Goal: Transaction & Acquisition: Purchase product/service

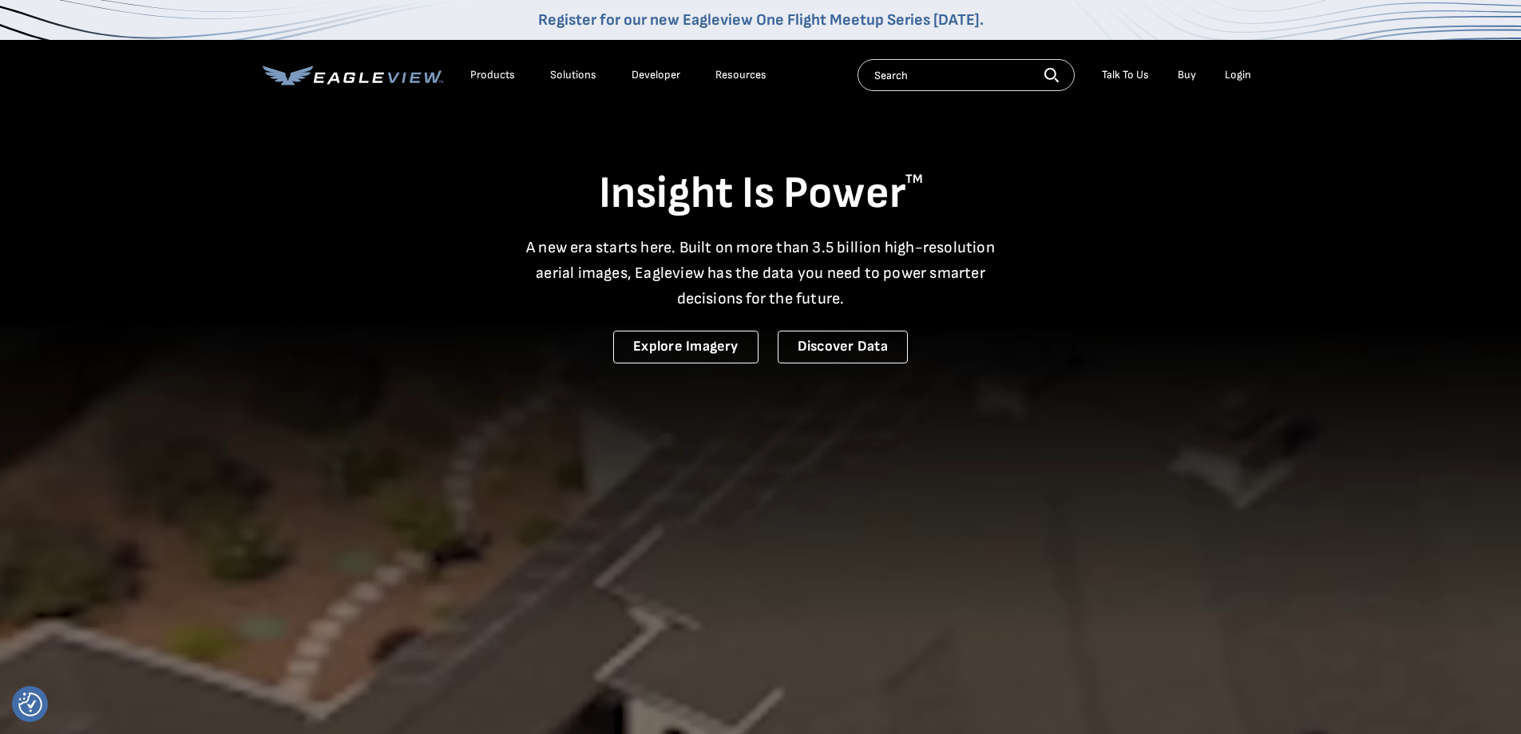
click at [1235, 76] on div "Login" at bounding box center [1238, 75] width 26 height 14
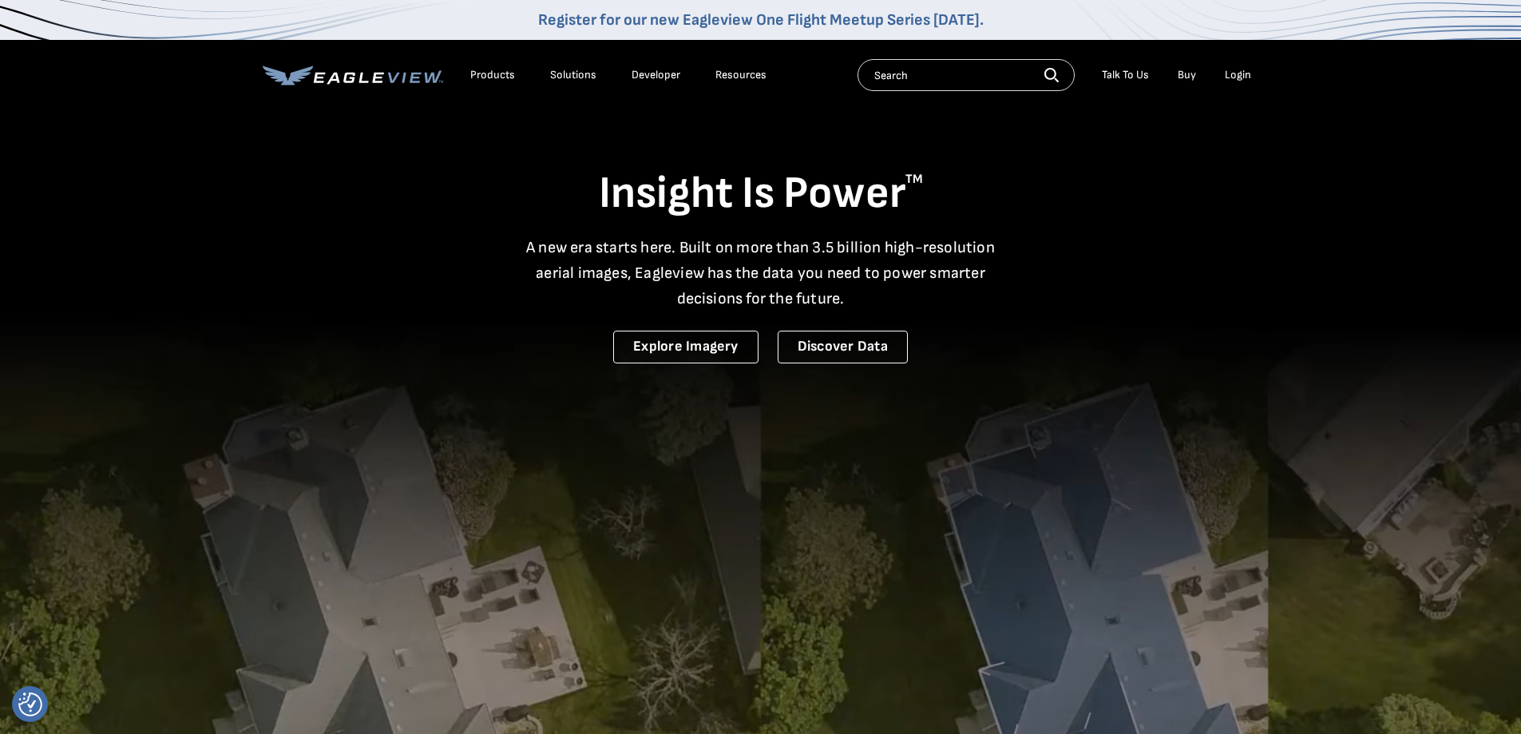
click at [1235, 76] on div "Login" at bounding box center [1238, 75] width 26 height 14
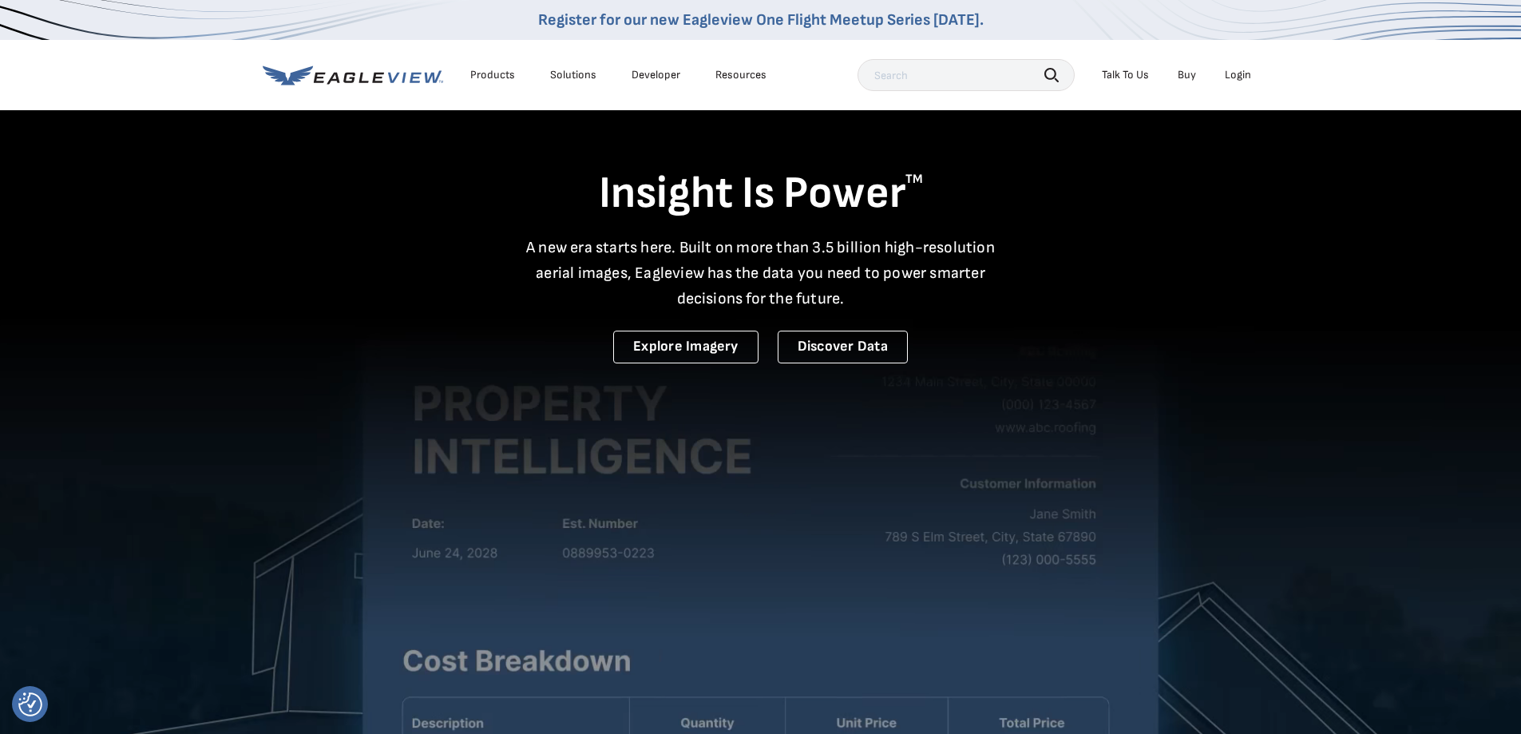
click at [1235, 76] on div "Login" at bounding box center [1238, 75] width 26 height 14
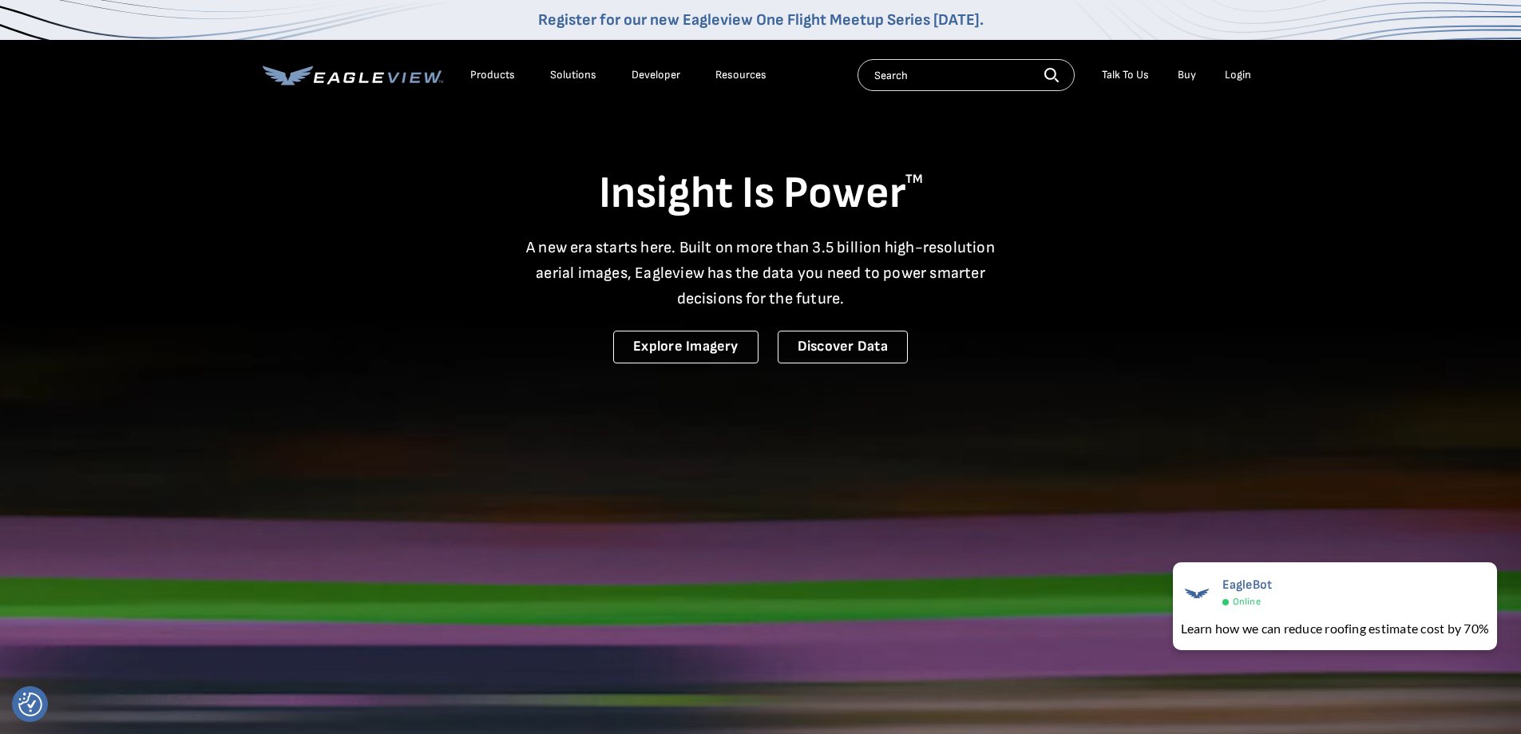
click at [1242, 73] on div "Login" at bounding box center [1238, 75] width 26 height 14
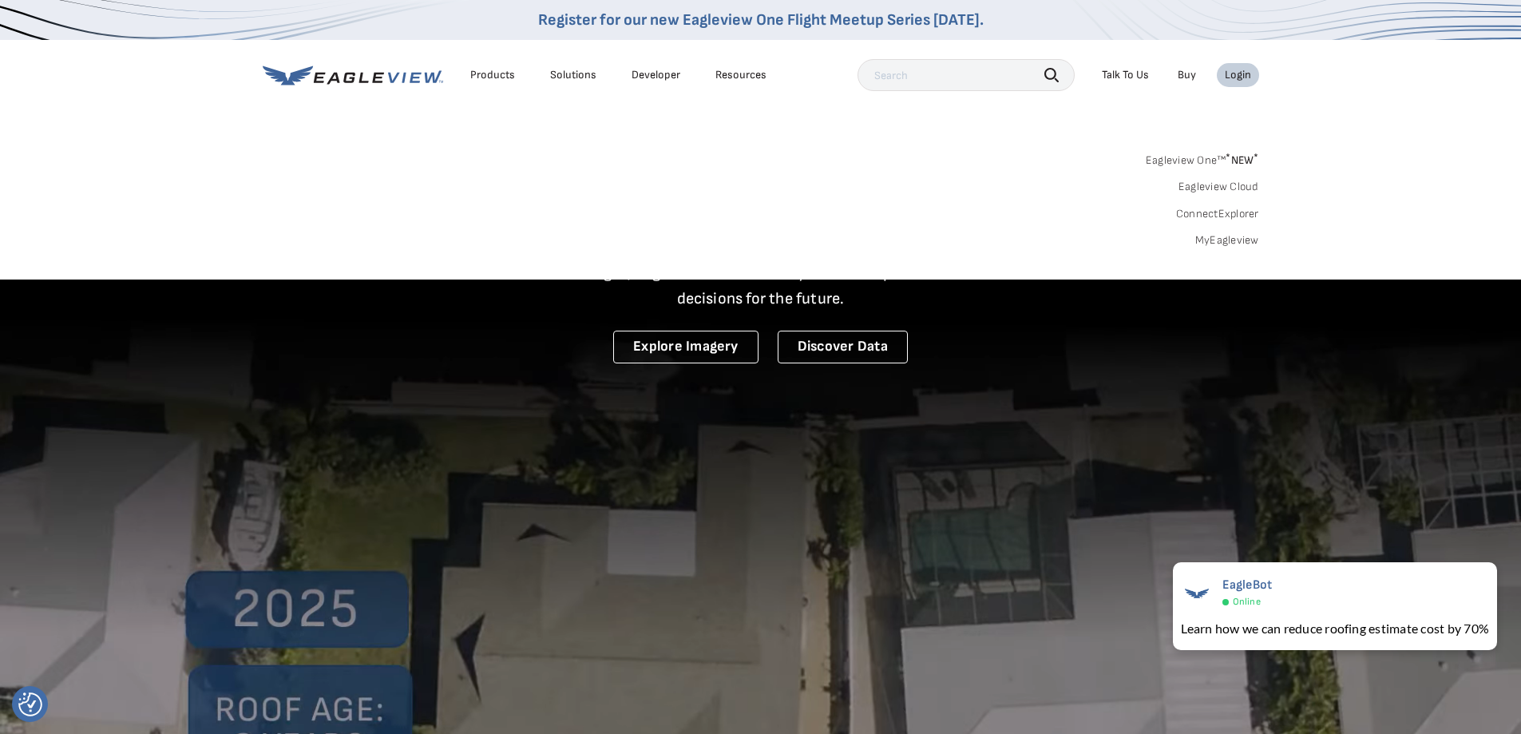
click at [1225, 238] on link "MyEagleview" at bounding box center [1227, 240] width 64 height 14
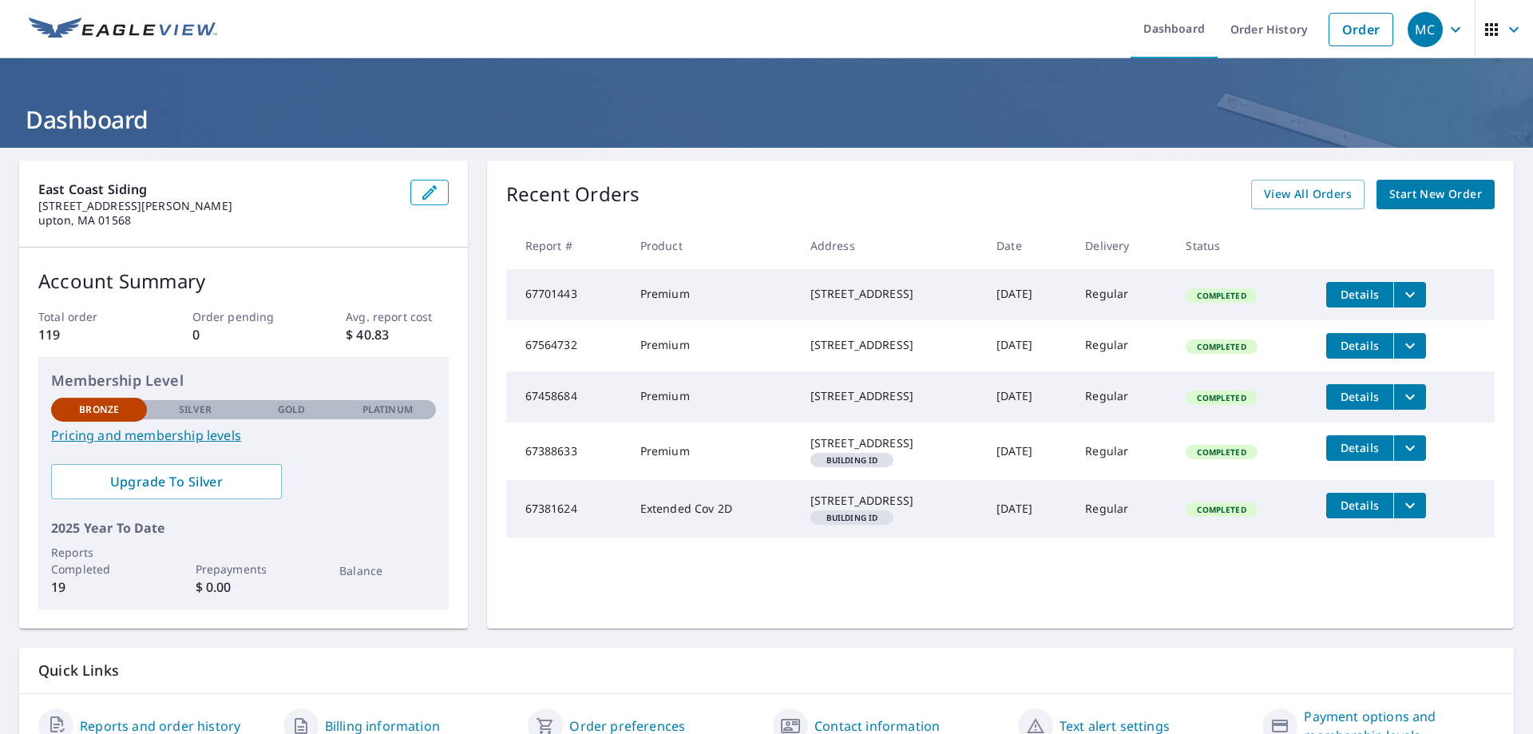
click at [1435, 188] on span "Start New Order" at bounding box center [1435, 194] width 93 height 20
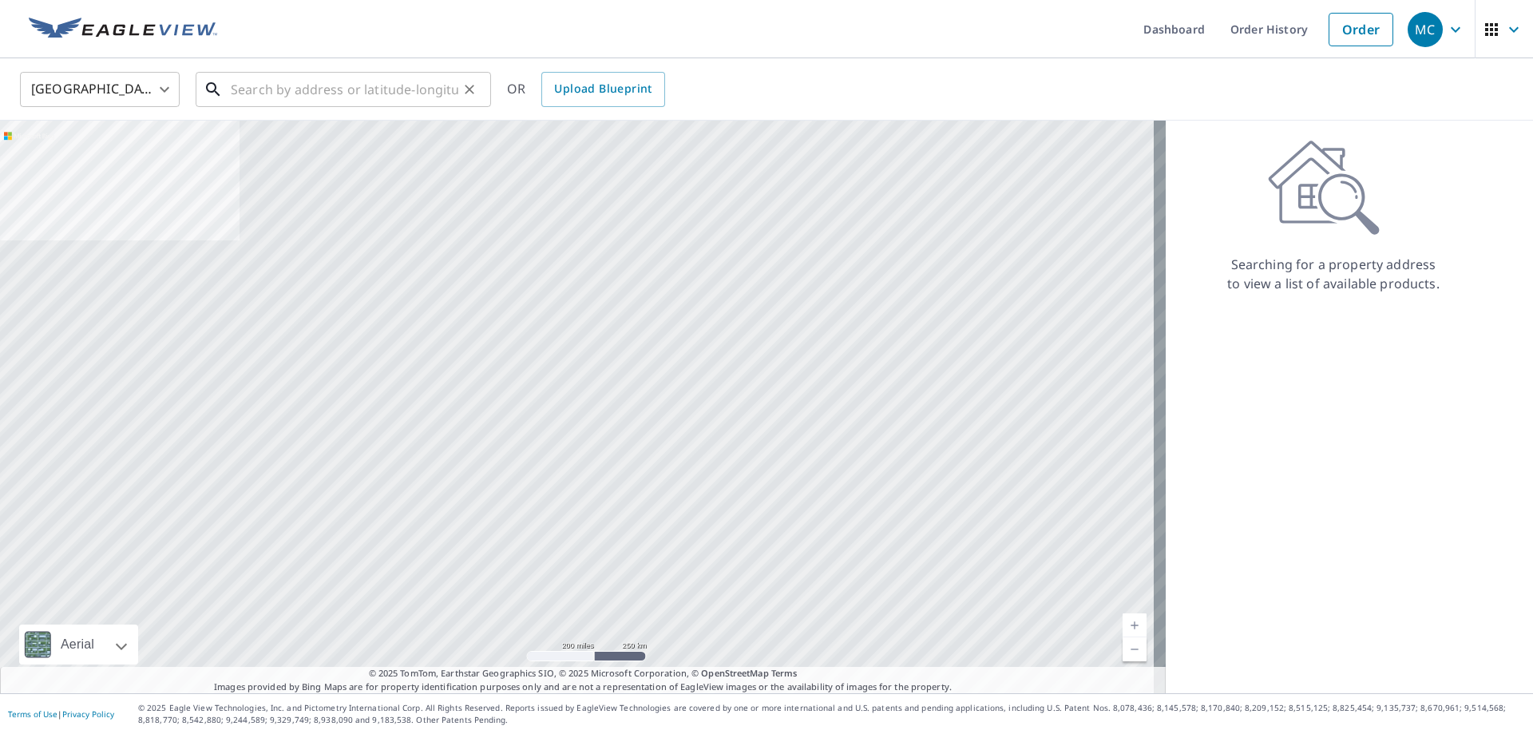
click at [255, 88] on input "text" at bounding box center [345, 89] width 228 height 45
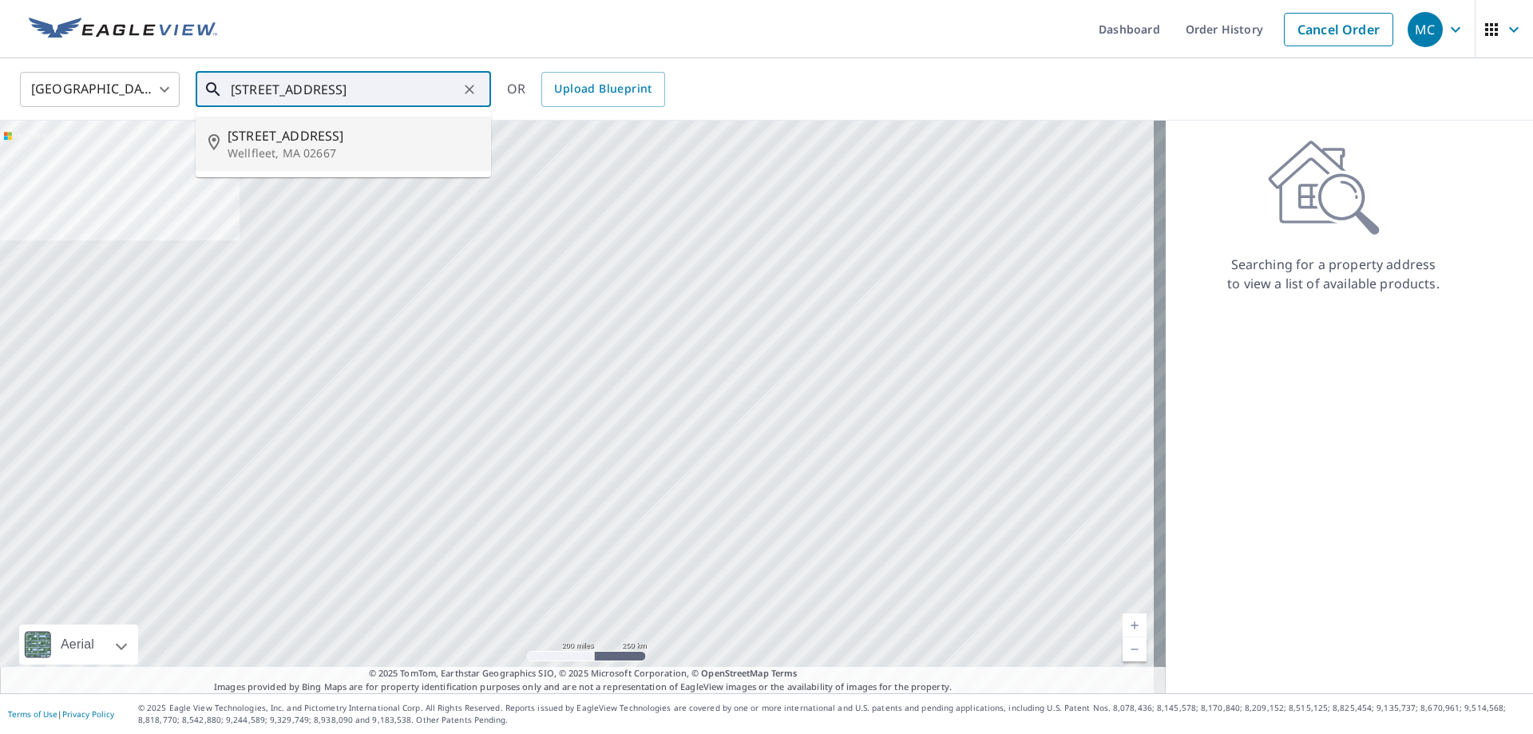
click at [275, 140] on span "[STREET_ADDRESS]" at bounding box center [353, 135] width 251 height 19
type input "[STREET_ADDRESS]"
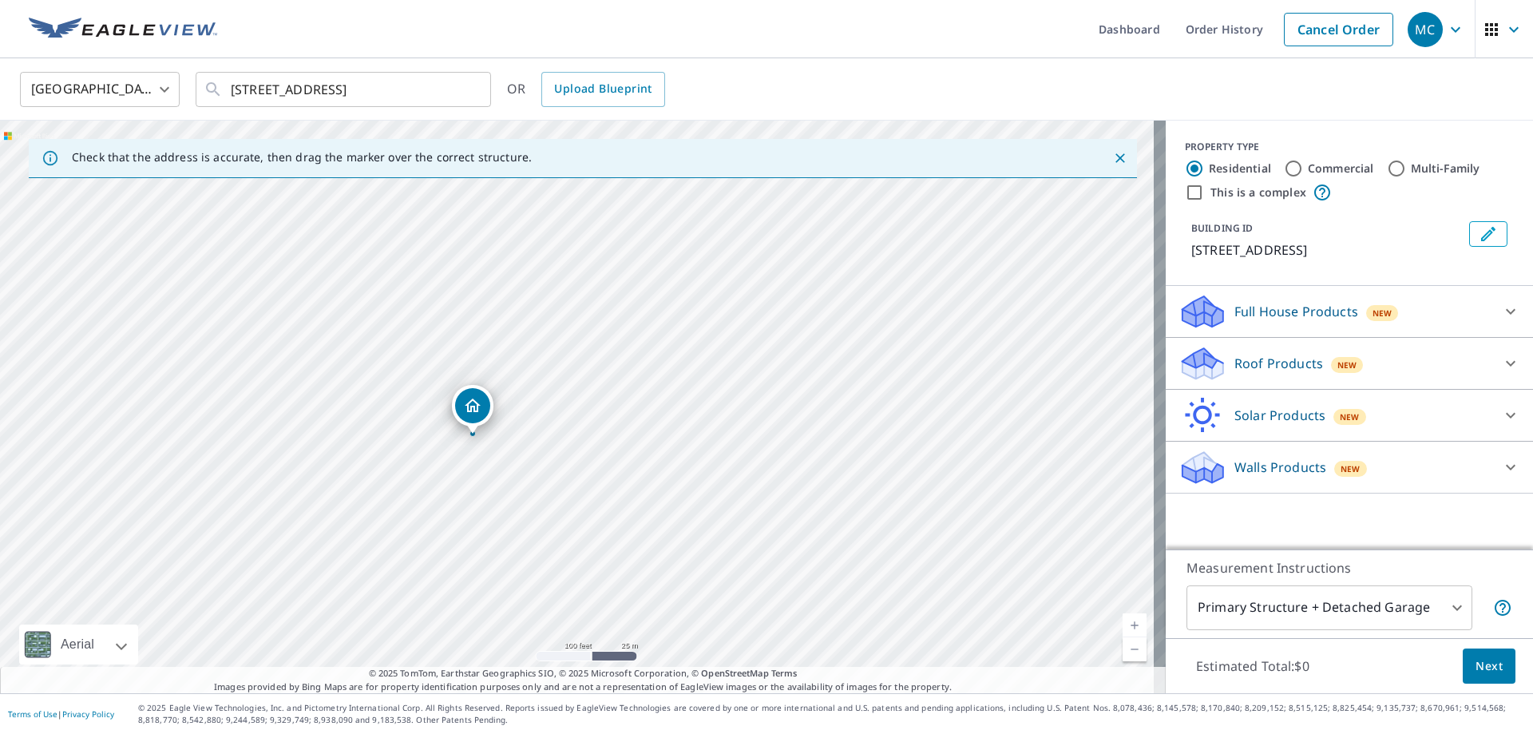
click at [1248, 363] on p "Roof Products" at bounding box center [1279, 363] width 89 height 19
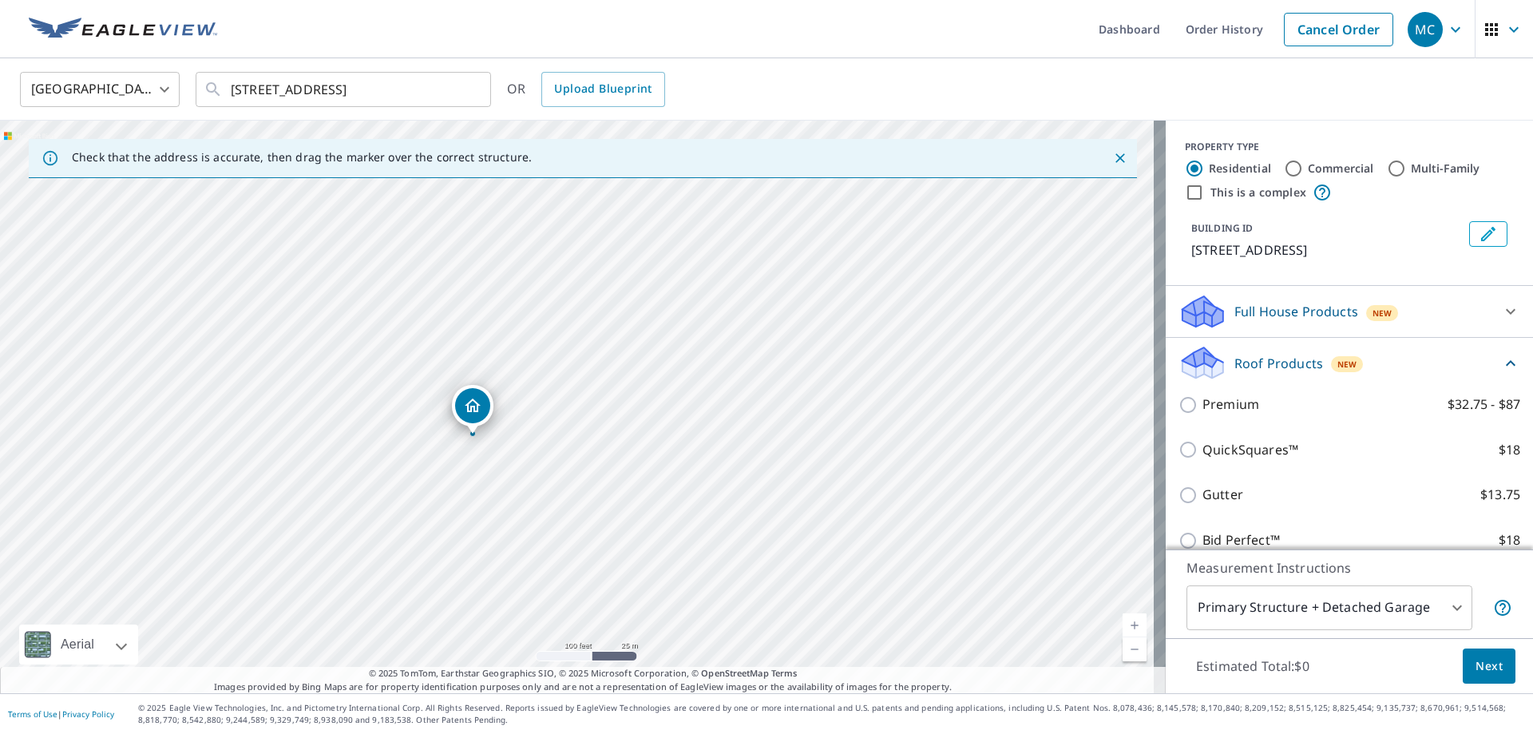
click at [1248, 363] on p "Roof Products" at bounding box center [1279, 363] width 89 height 19
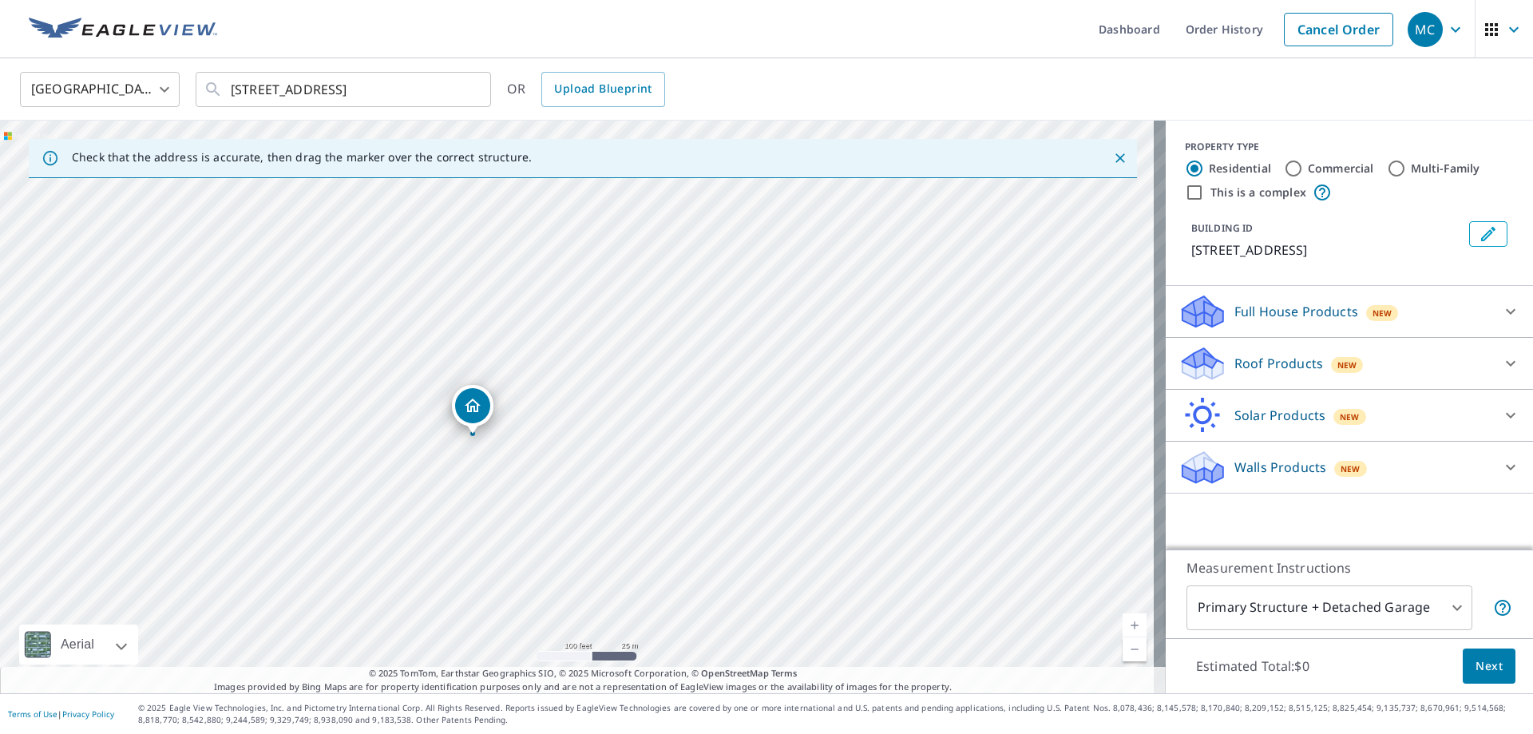
click at [1248, 363] on p "Roof Products" at bounding box center [1279, 363] width 89 height 19
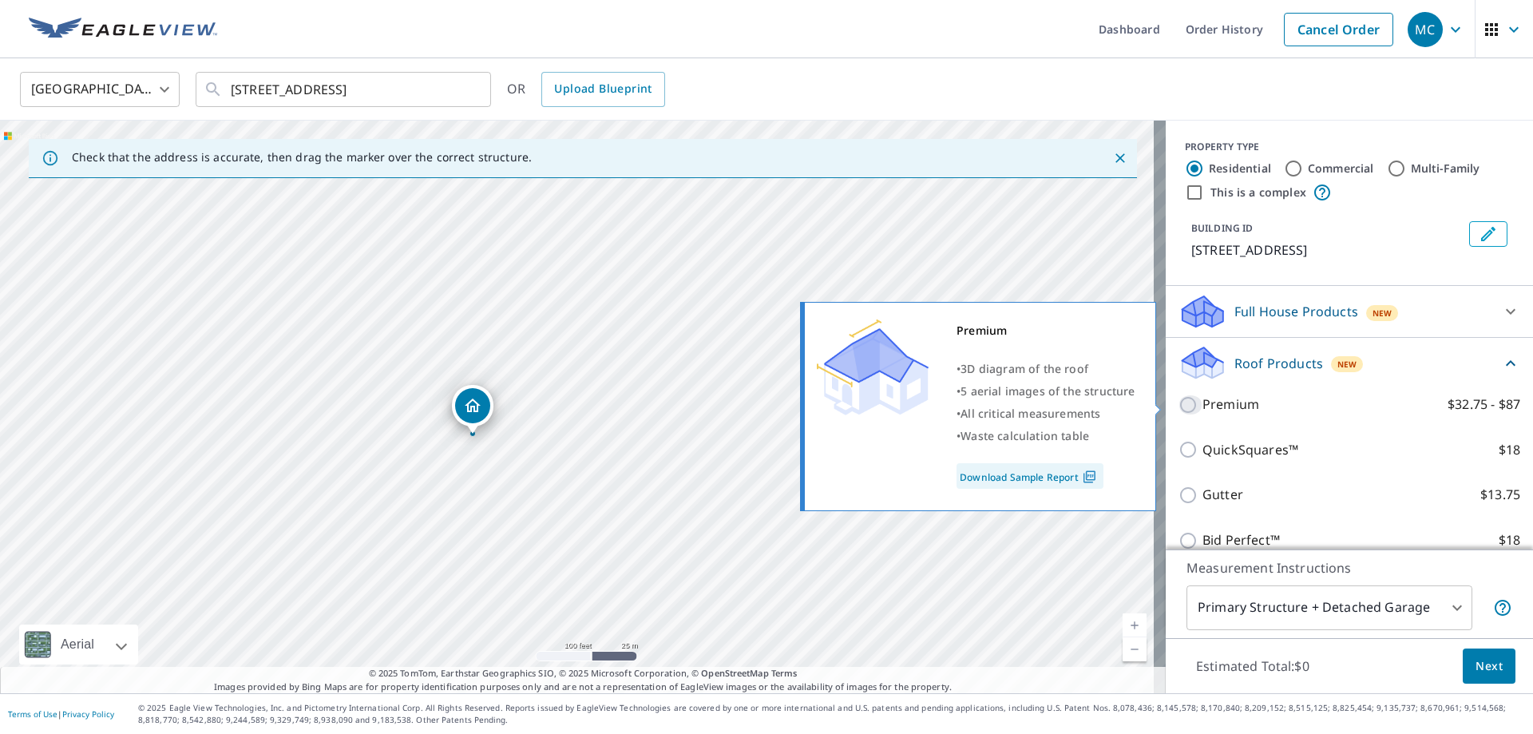
click at [1179, 403] on input "Premium $32.75 - $87" at bounding box center [1191, 404] width 24 height 19
checkbox input "true"
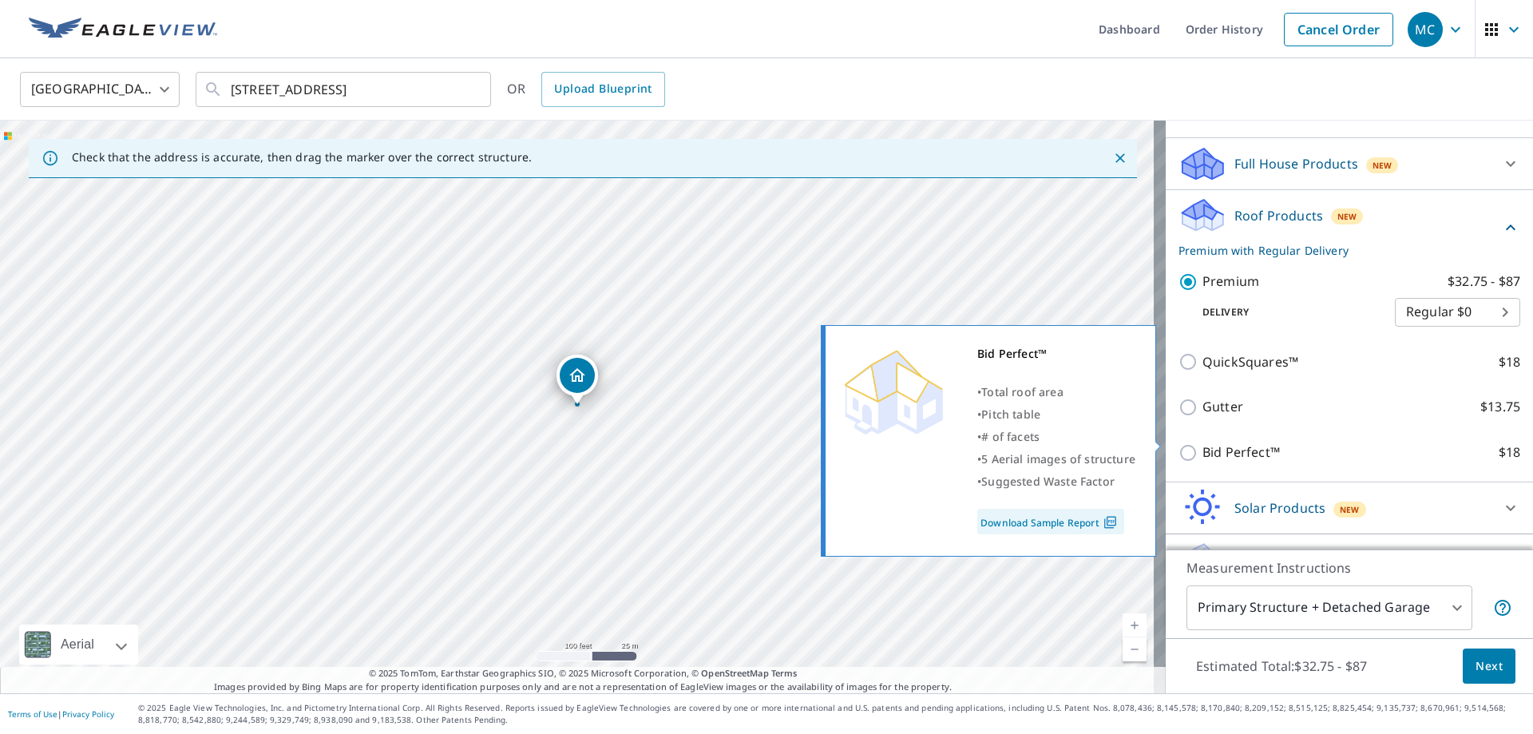
scroll to position [160, 0]
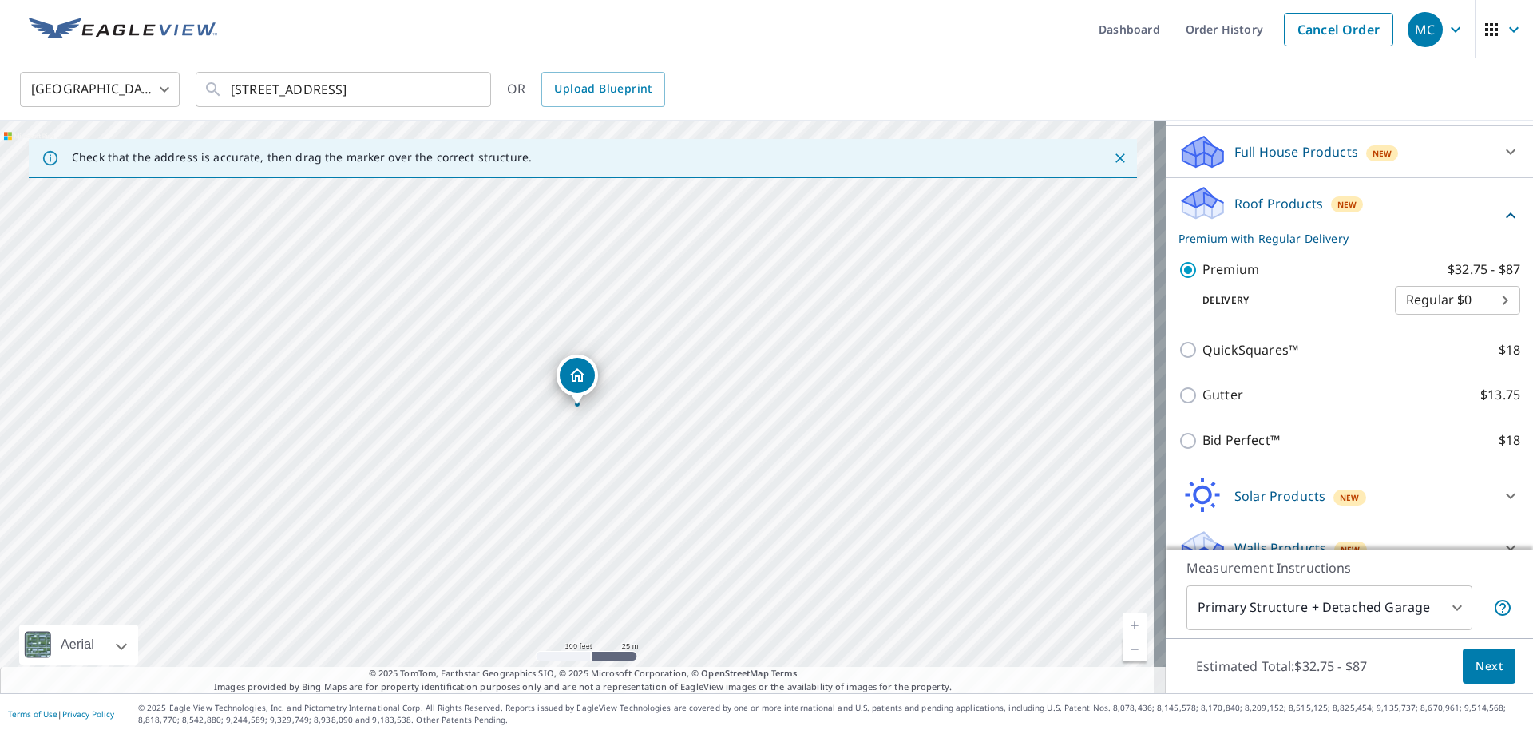
click at [1481, 667] on span "Next" at bounding box center [1489, 666] width 27 height 20
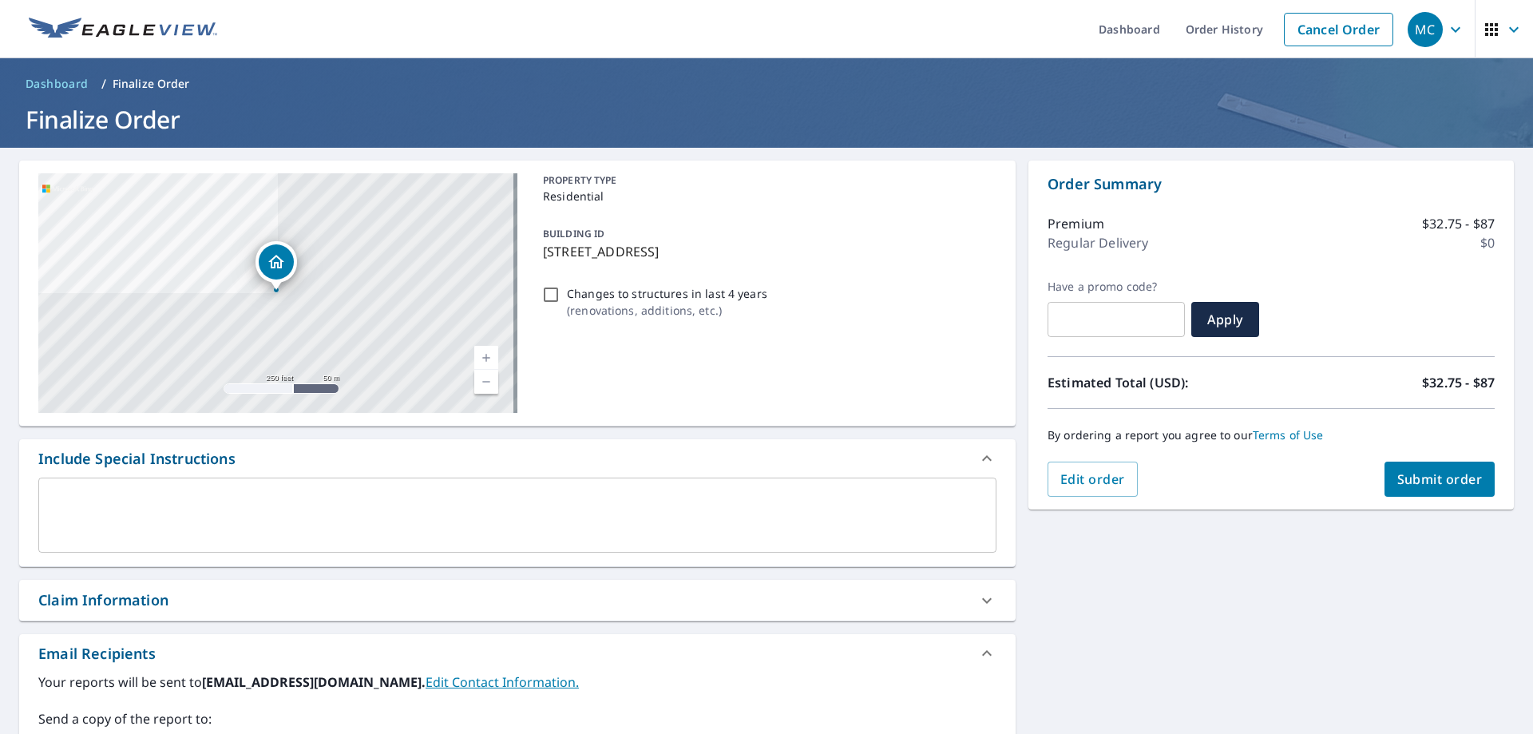
click at [1442, 480] on span "Submit order" at bounding box center [1439, 479] width 85 height 18
